Goal: Transaction & Acquisition: Purchase product/service

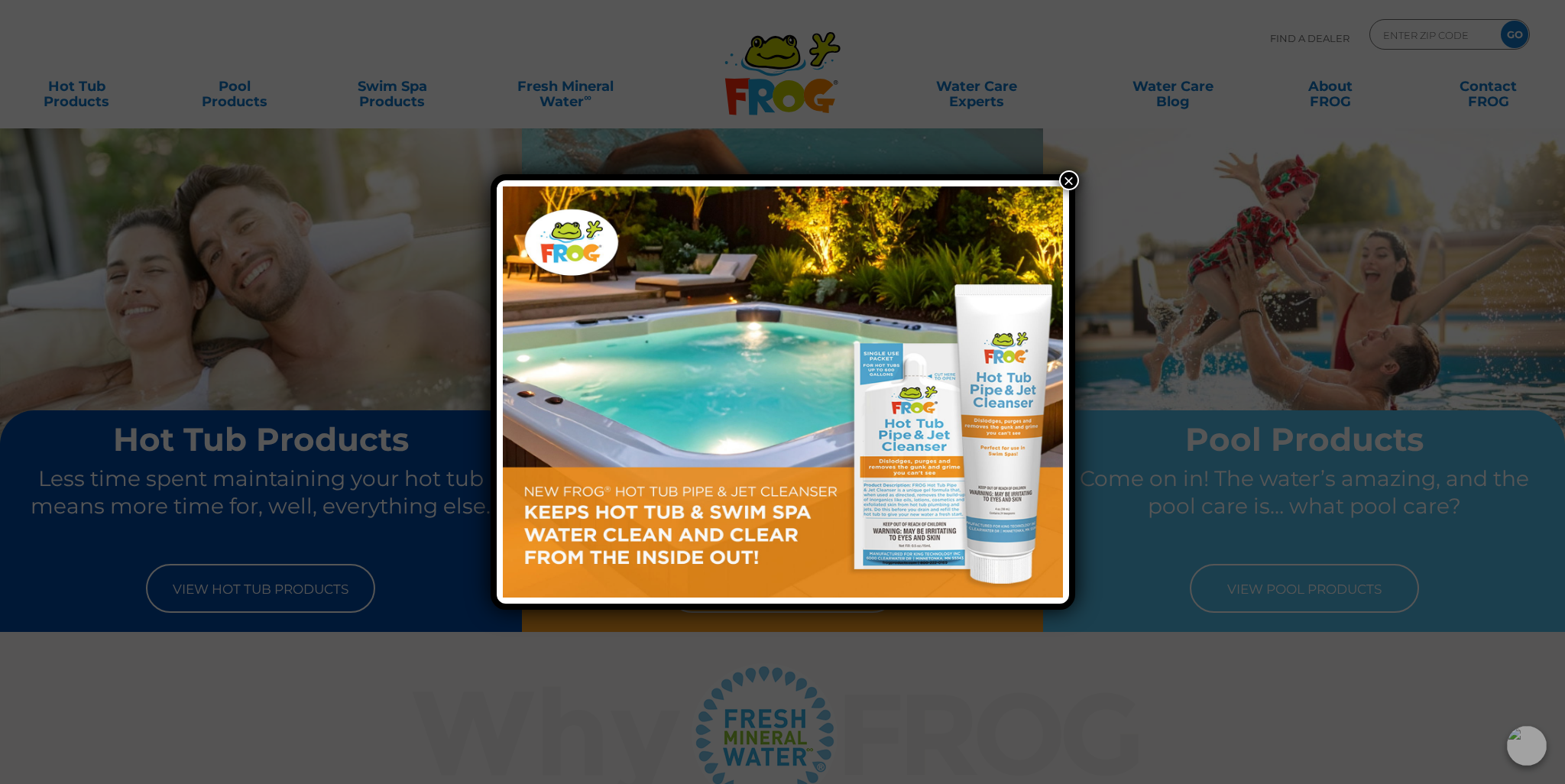
click at [1066, 176] on button "×" at bounding box center [1069, 181] width 20 height 20
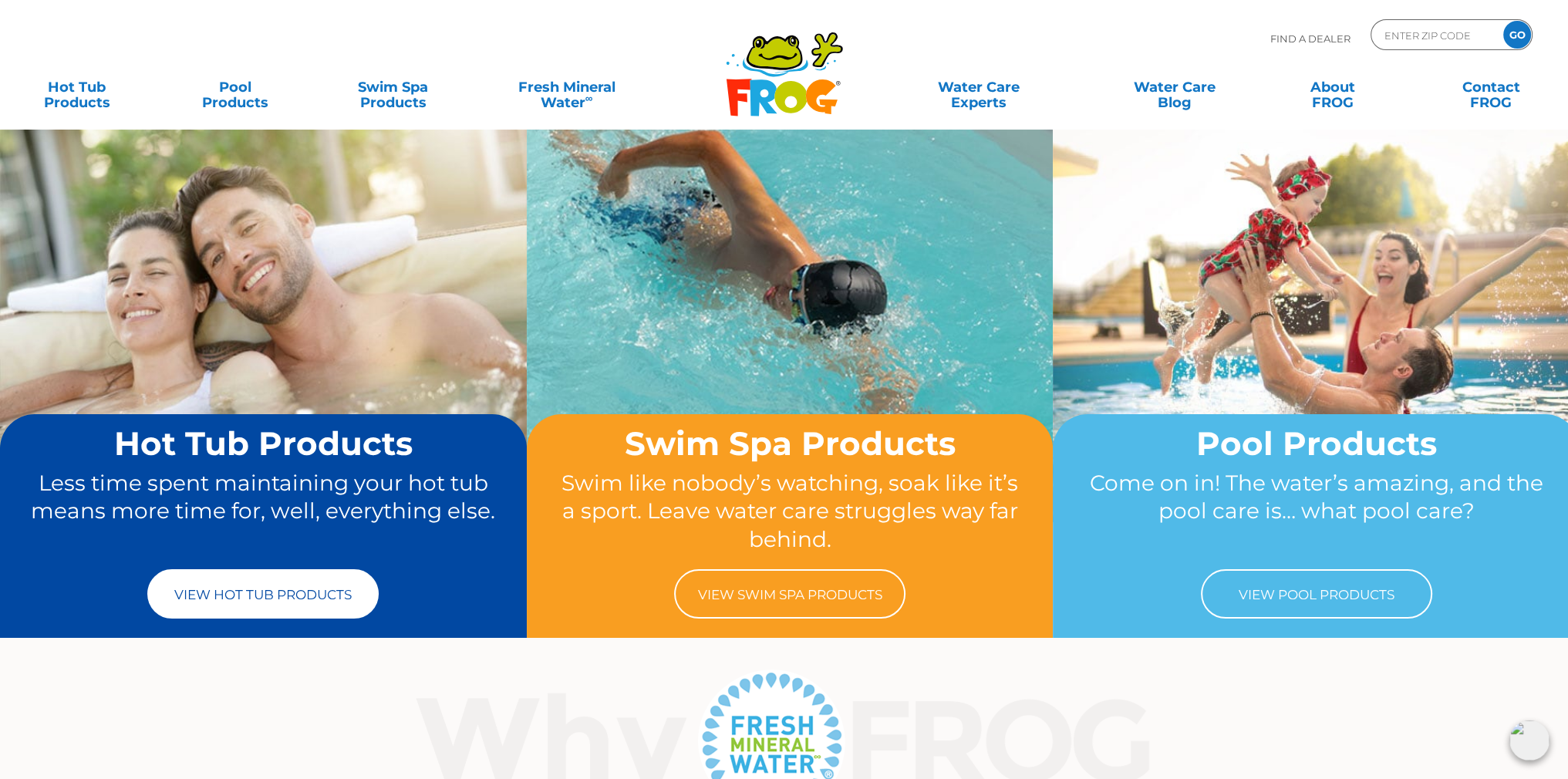
click at [284, 594] on link "View Hot Tub Products" at bounding box center [263, 594] width 231 height 49
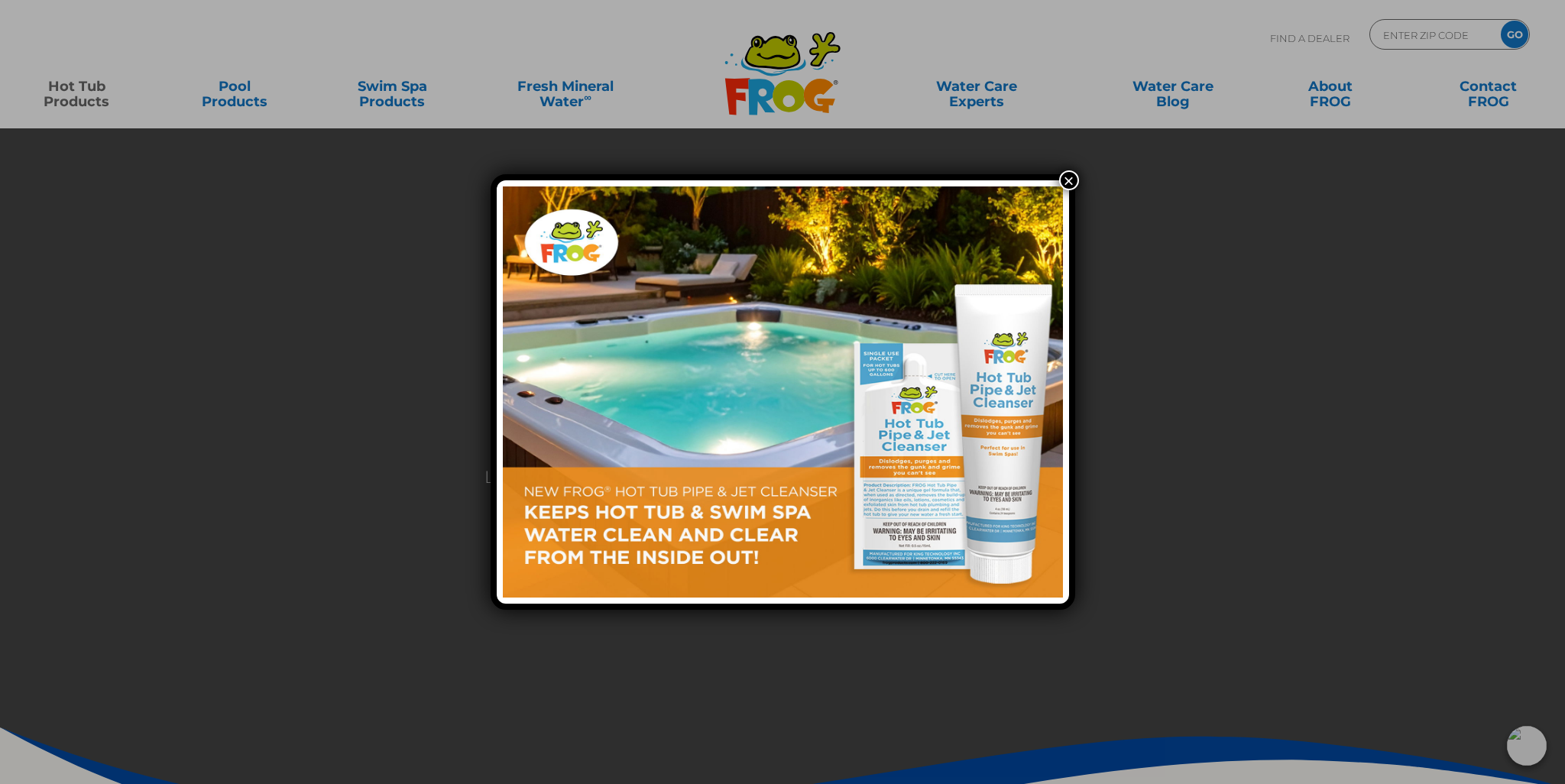
click at [1070, 180] on button "×" at bounding box center [1069, 181] width 20 height 20
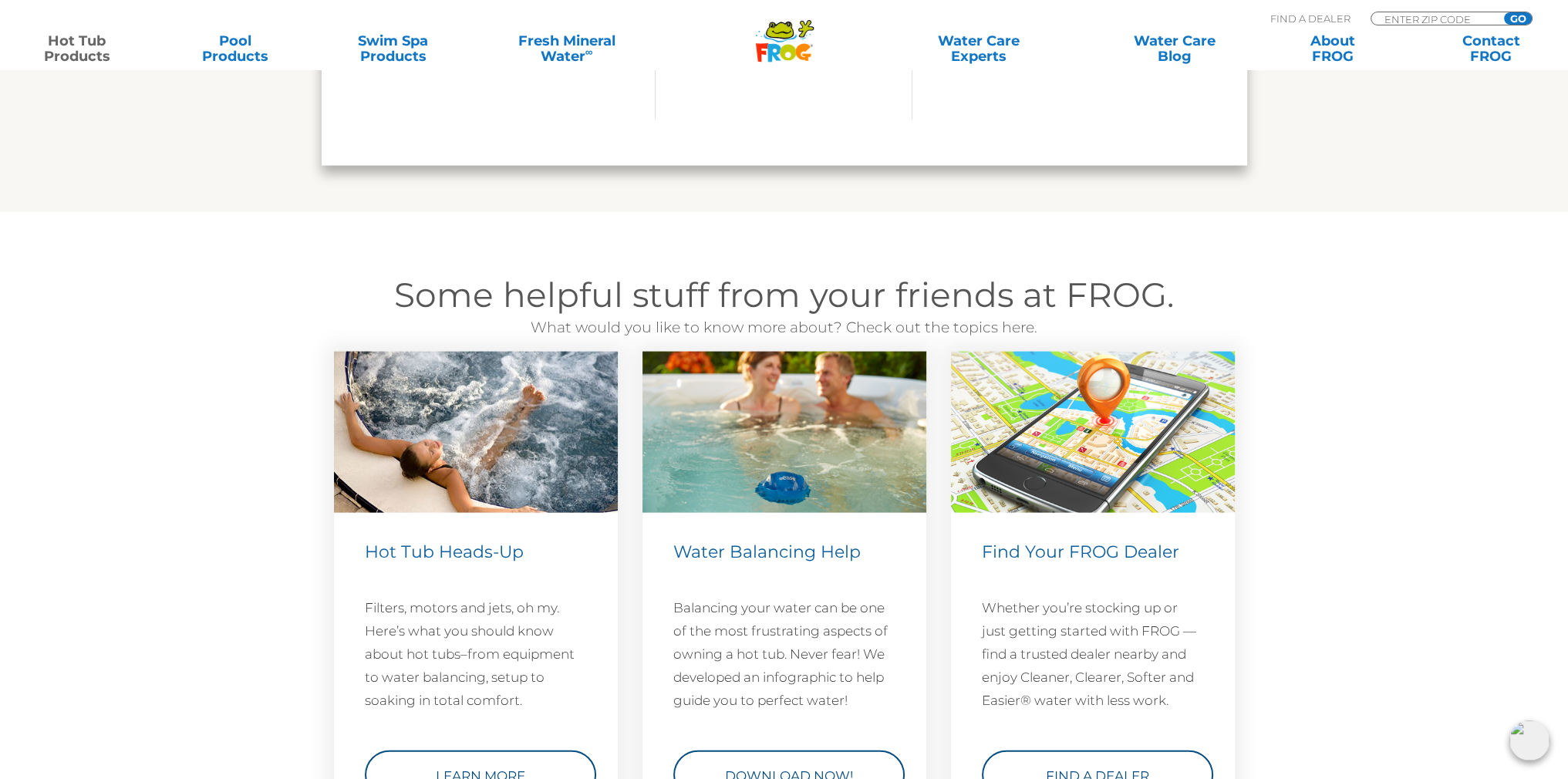
scroll to position [4242, 0]
